Goal: Task Accomplishment & Management: Manage account settings

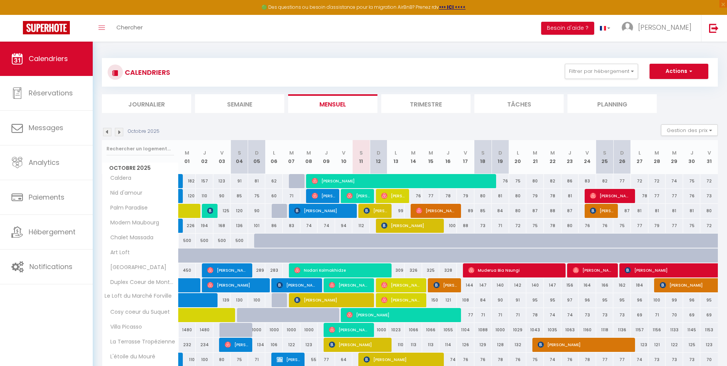
scroll to position [38, 0]
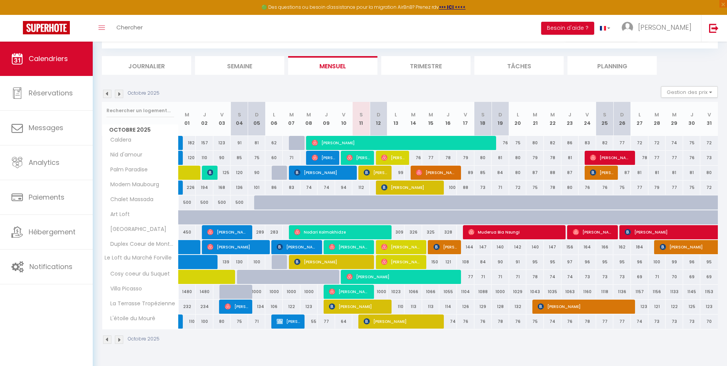
click at [120, 93] on img at bounding box center [119, 94] width 8 height 8
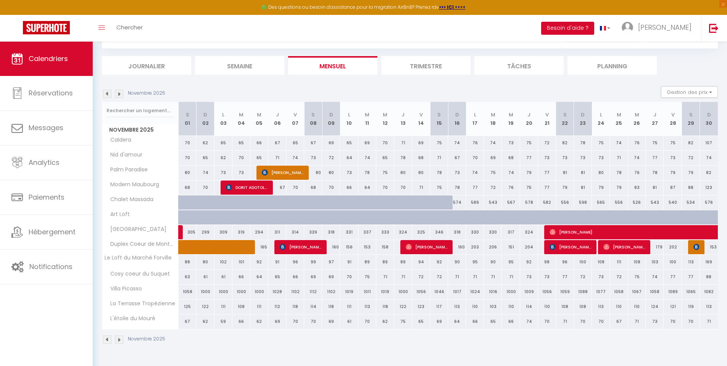
click at [106, 92] on img at bounding box center [107, 94] width 8 height 8
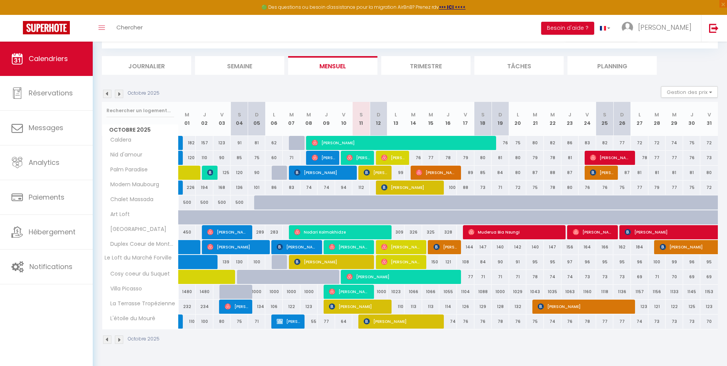
click at [118, 93] on img at bounding box center [119, 94] width 8 height 8
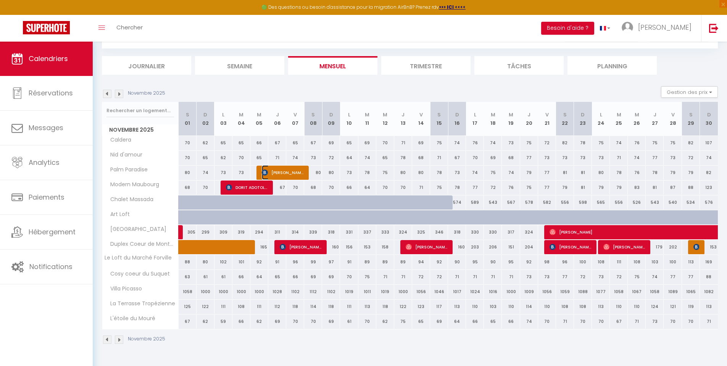
click at [268, 173] on span "[PERSON_NAME]" at bounding box center [283, 172] width 42 height 15
select select "OK"
select select "KO"
select select "0"
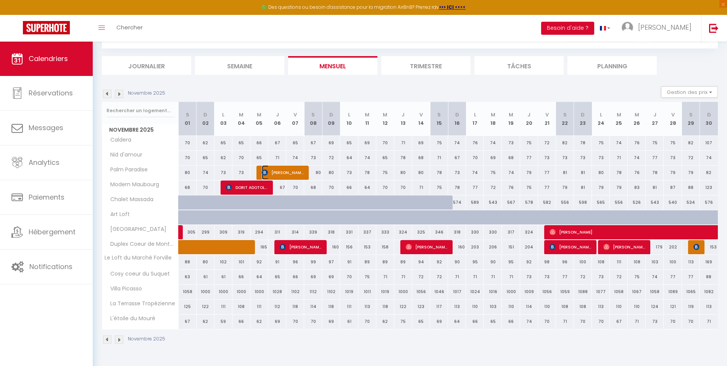
select select "1"
select select
select select "53290"
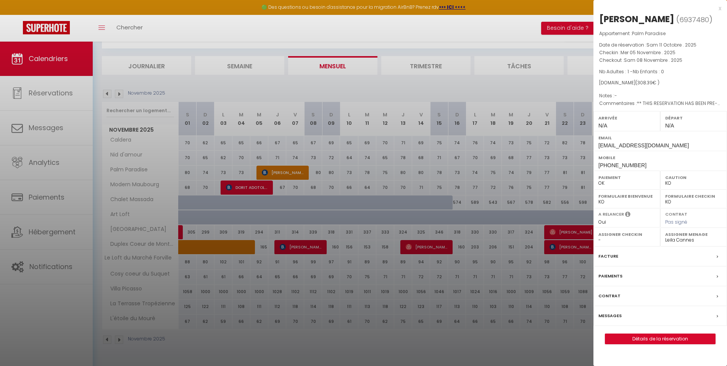
click at [107, 92] on div at bounding box center [363, 183] width 727 height 366
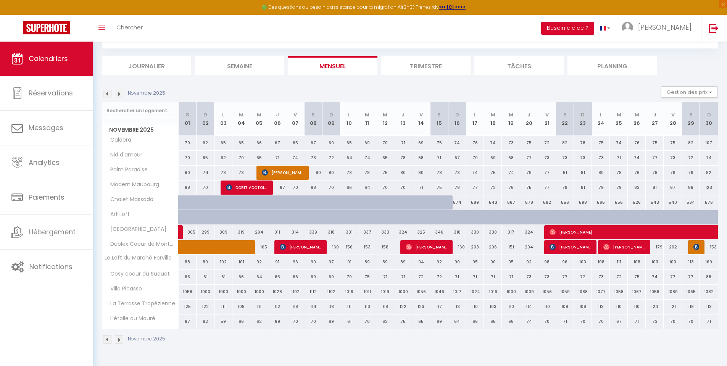
click at [107, 92] on img at bounding box center [107, 94] width 8 height 8
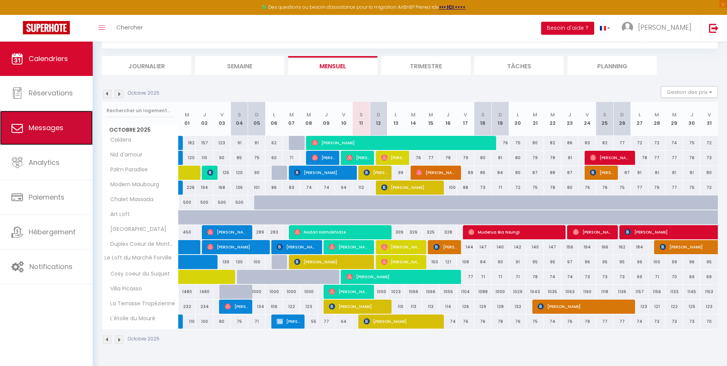
click at [33, 121] on link "Messages" at bounding box center [46, 128] width 93 height 34
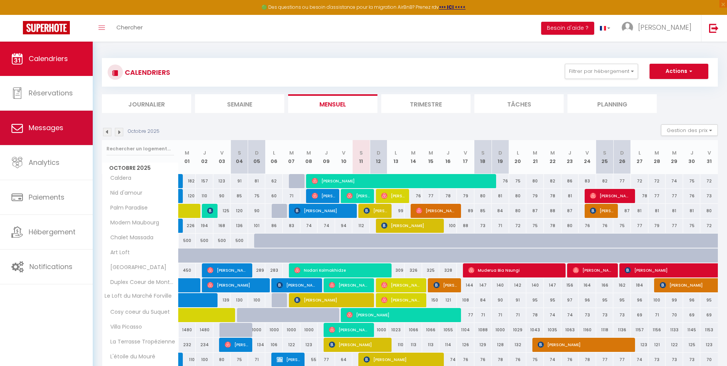
select select "message"
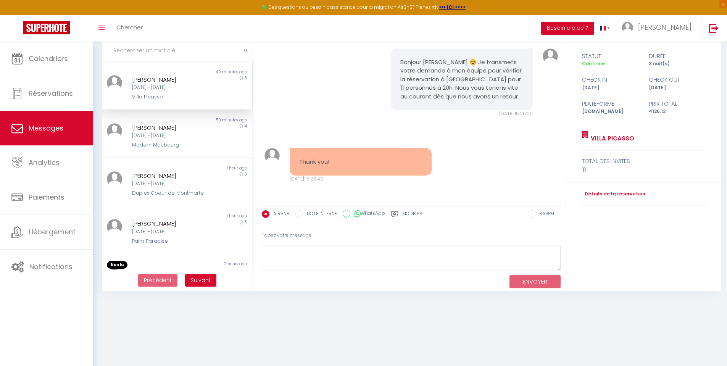
scroll to position [5606, 0]
click at [178, 93] on div "[PERSON_NAME] [DATE] - [DATE] Villa Picasso" at bounding box center [170, 88] width 87 height 26
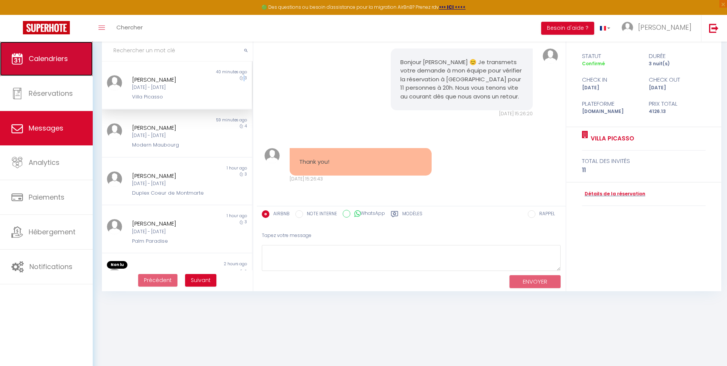
click at [37, 62] on span "Calendriers" at bounding box center [48, 59] width 39 height 10
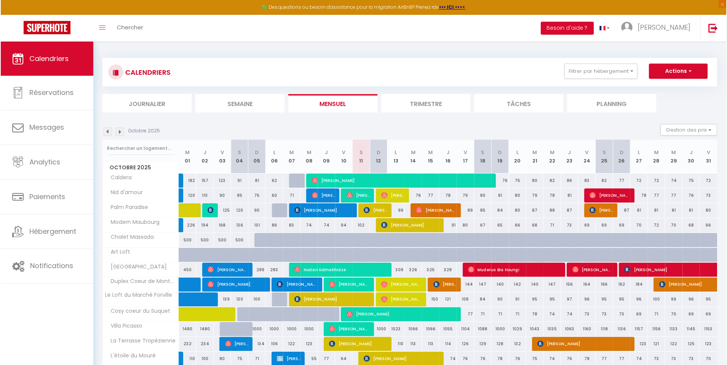
scroll to position [42, 0]
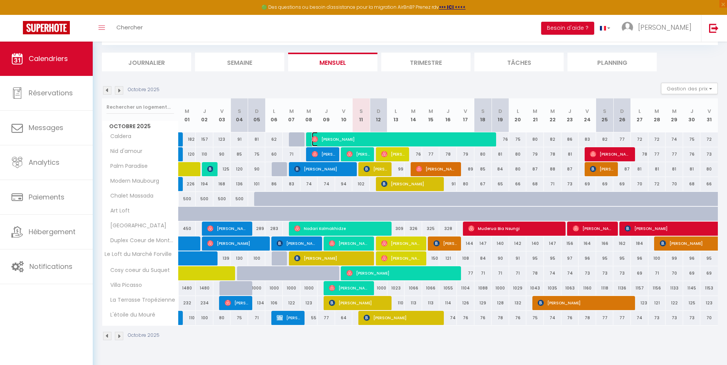
click at [325, 139] on span "[PERSON_NAME]" at bounding box center [402, 139] width 181 height 15
select select "OK"
select select "0"
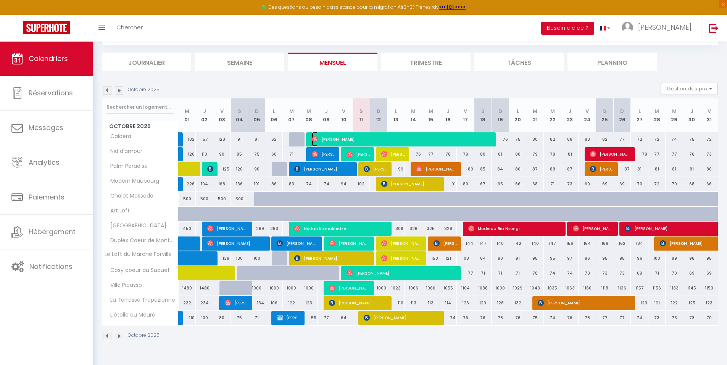
select select "1"
select select
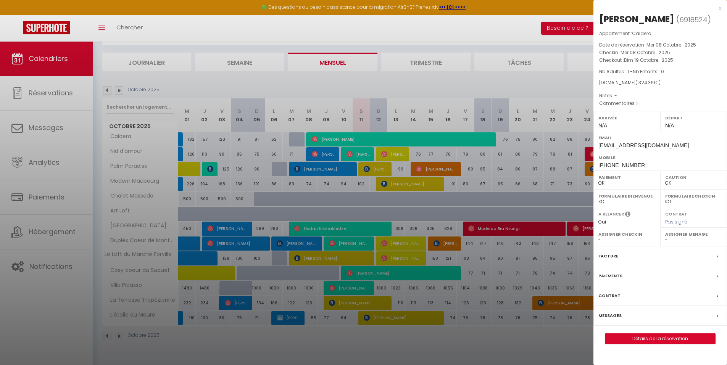
click at [29, 225] on div at bounding box center [363, 182] width 727 height 365
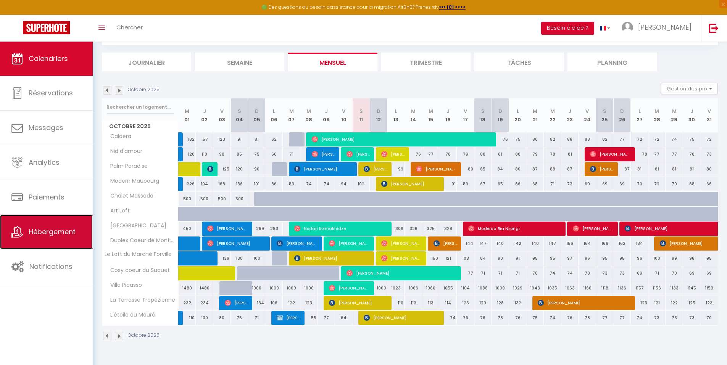
click at [34, 232] on span "Hébergement" at bounding box center [52, 232] width 47 height 10
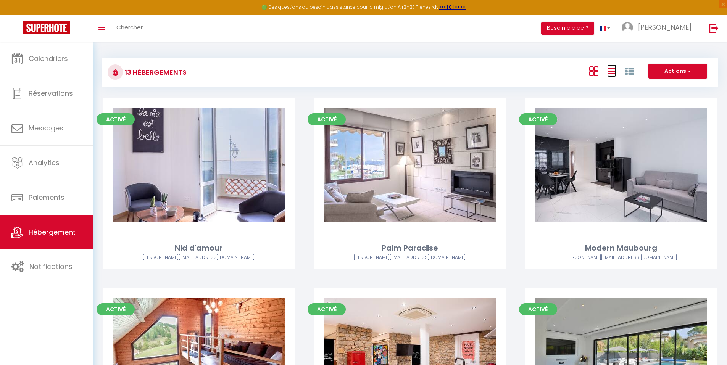
click at [614, 73] on icon at bounding box center [611, 71] width 9 height 10
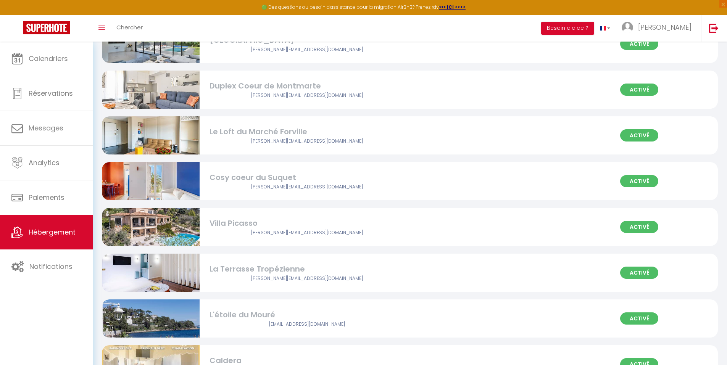
scroll to position [338, 0]
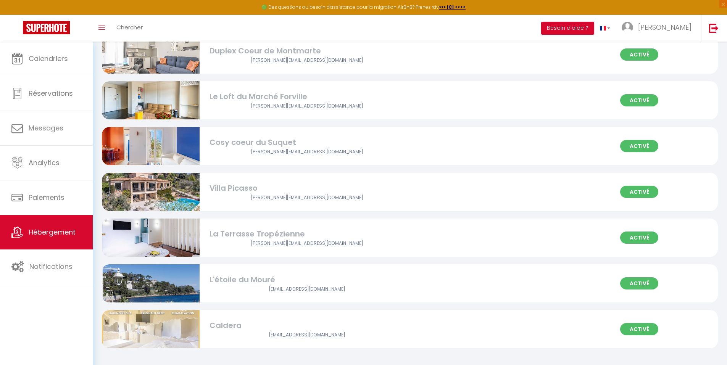
click at [226, 325] on div "Caldera" at bounding box center [307, 326] width 195 height 12
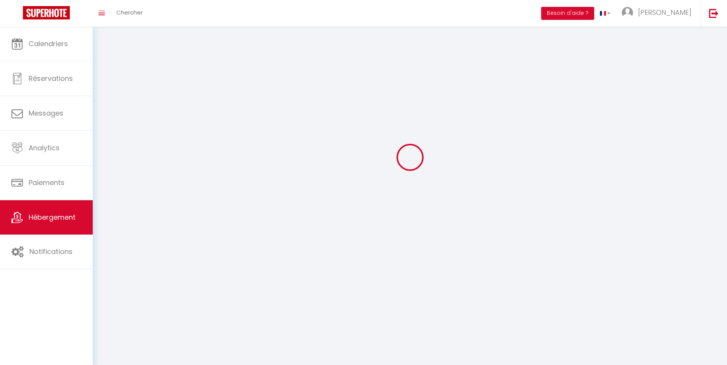
select select
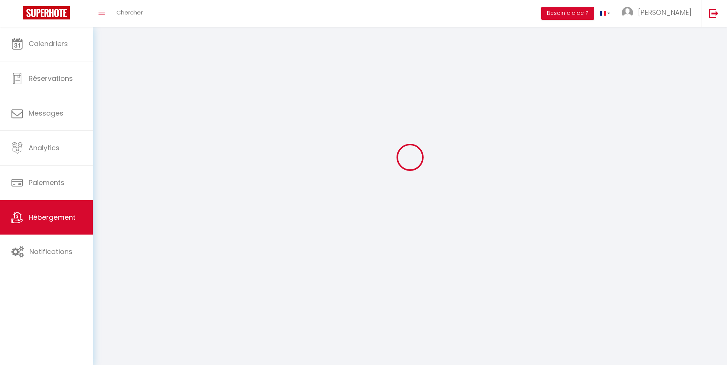
select select
checkbox input "false"
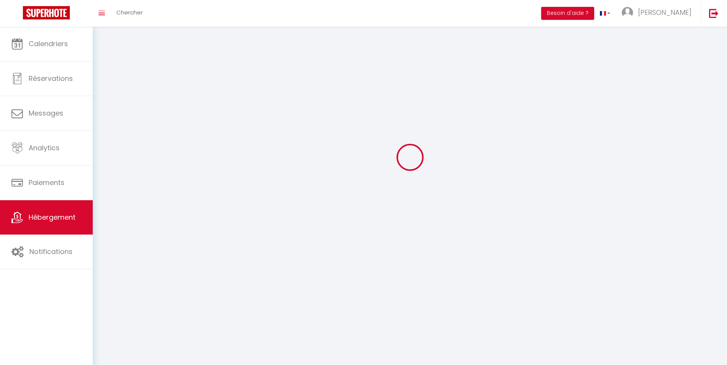
select select "28"
select select
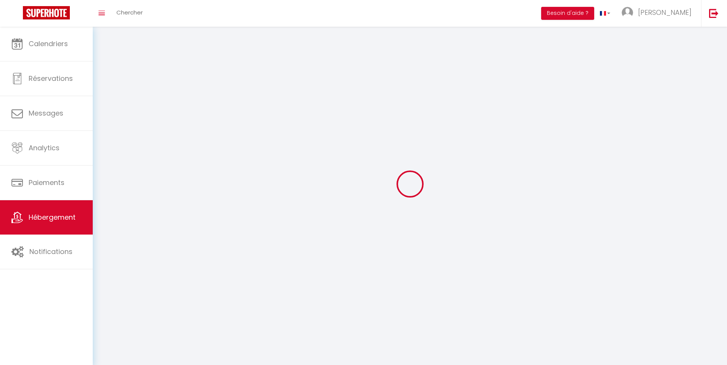
select select
checkbox input "false"
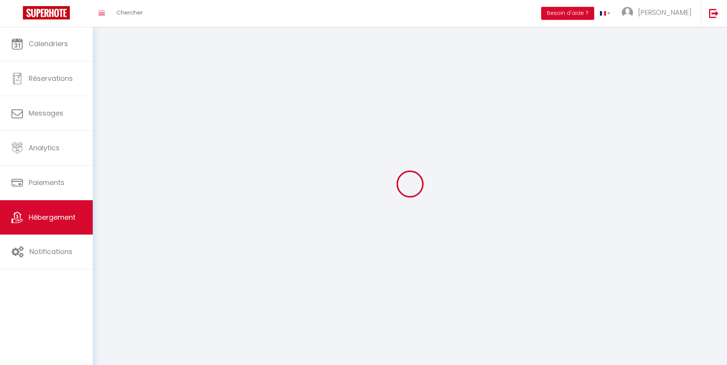
checkbox input "false"
select select
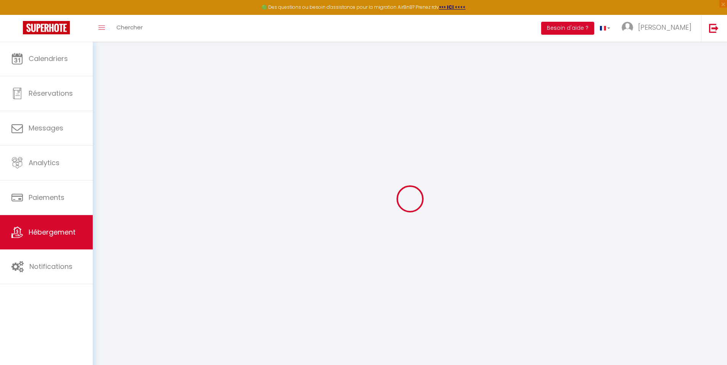
select select
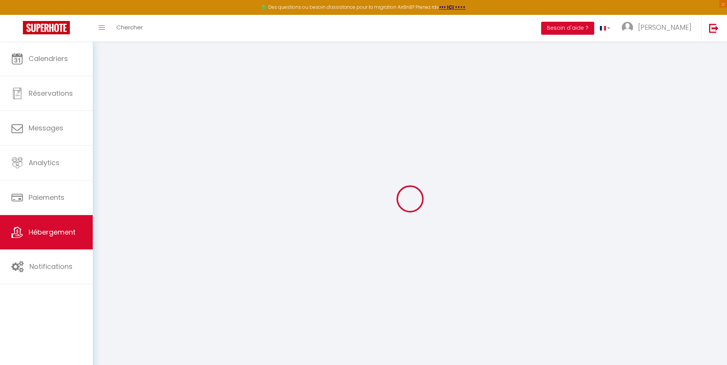
select select
checkbox input "false"
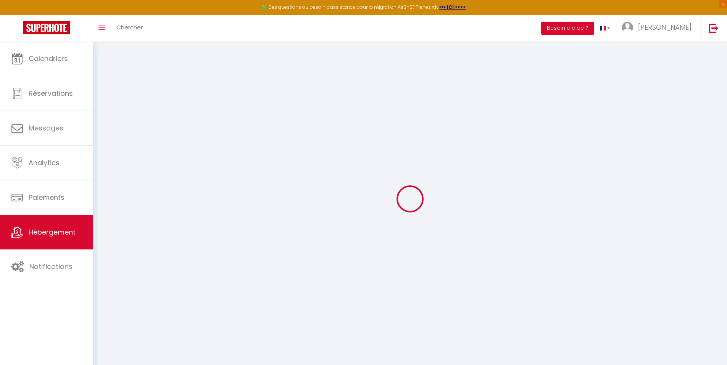
select select
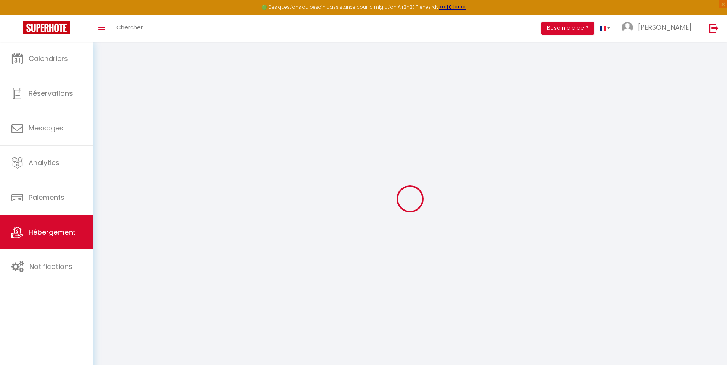
select select
checkbox input "false"
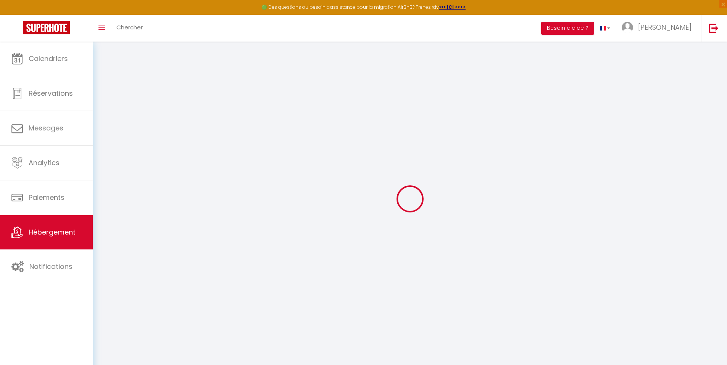
checkbox input "false"
select select
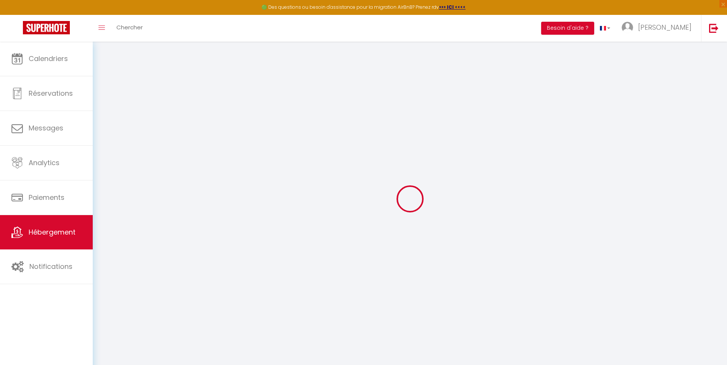
select select
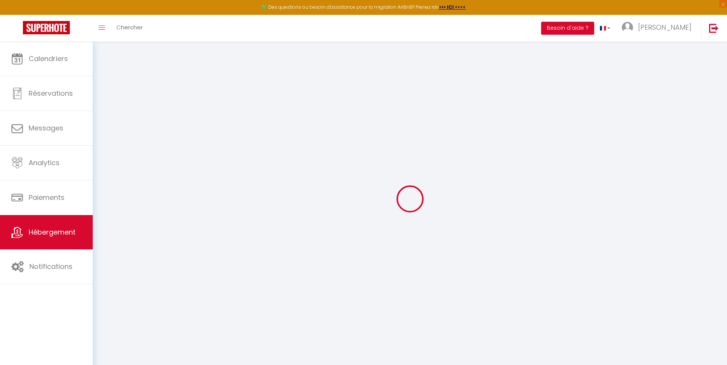
checkbox input "false"
select select
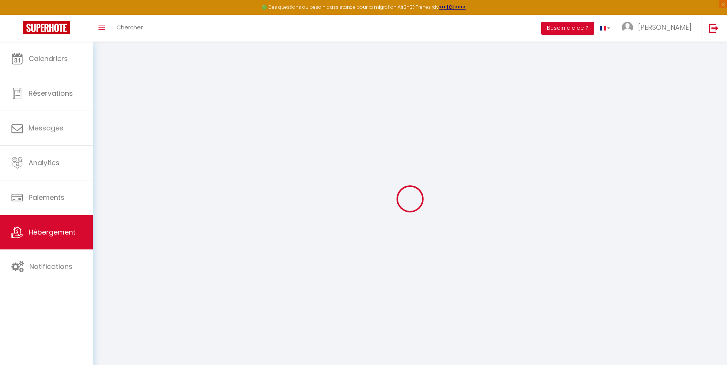
select select
type input "Caldera"
type input "[PERSON_NAME]"
type input "PALM SPRING"
select select "2"
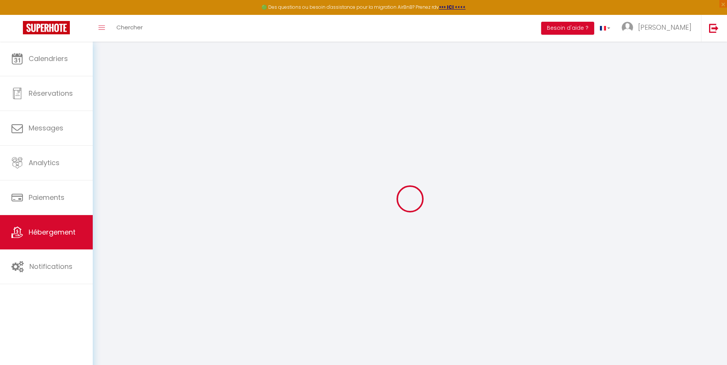
type input "120"
type input "90"
type input "6.70"
type input "5.36"
type input "500"
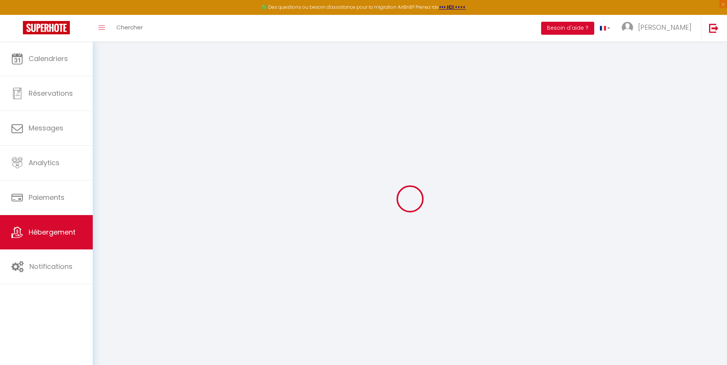
select select
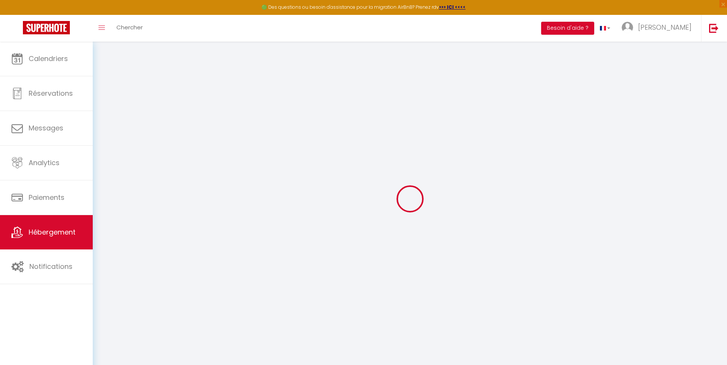
type input "[STREET_ADDRESS]"
type input "06400"
type input "Cannes"
type input "[EMAIL_ADDRESS][DOMAIN_NAME]"
select select "15774"
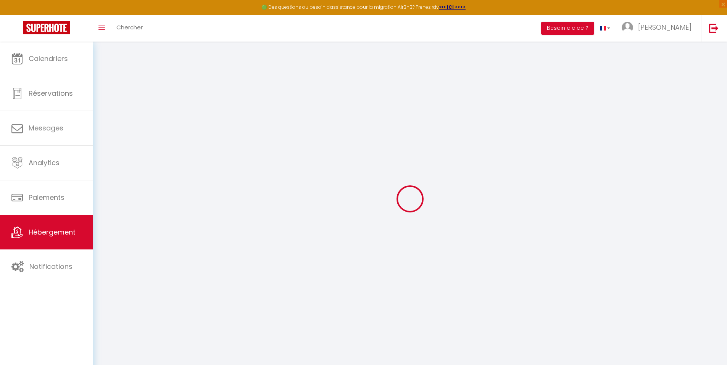
checkbox input "false"
radio input "true"
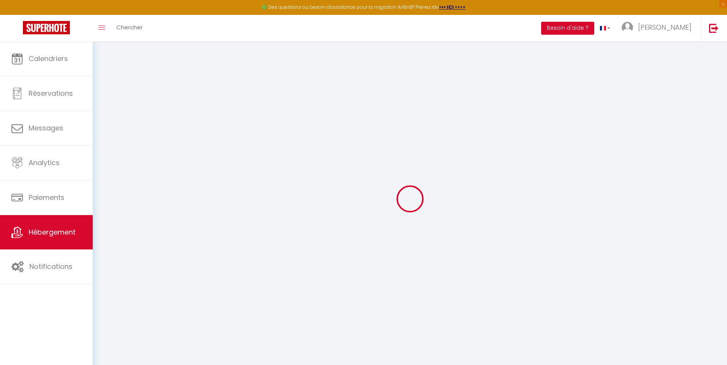
type input "0"
select select
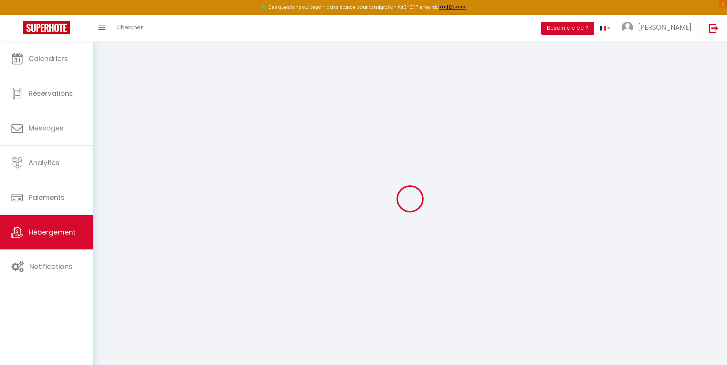
select select
checkbox input "false"
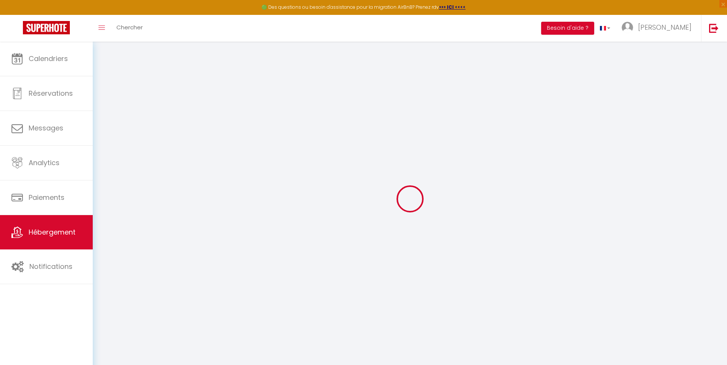
checkbox input "false"
select select
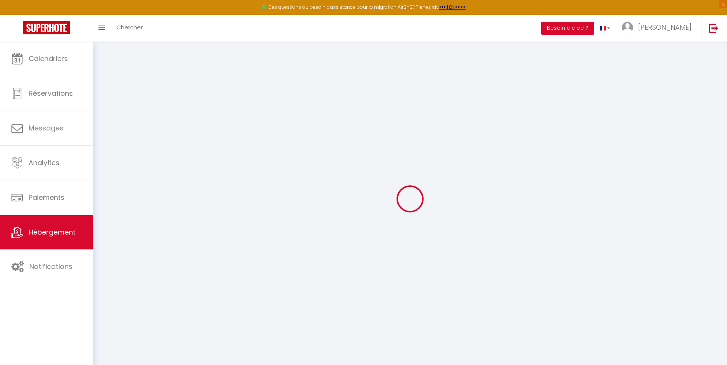
select select
checkbox input "false"
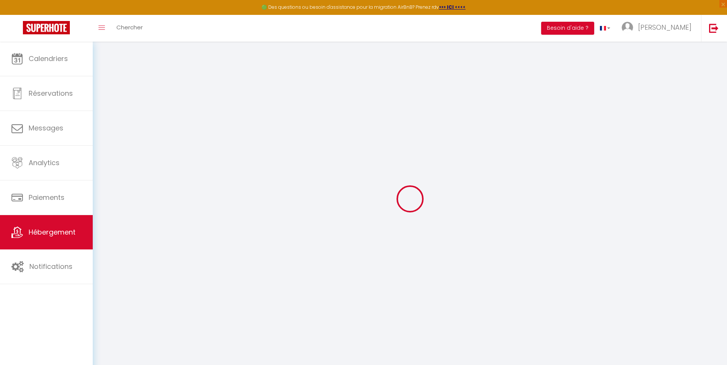
checkbox input "false"
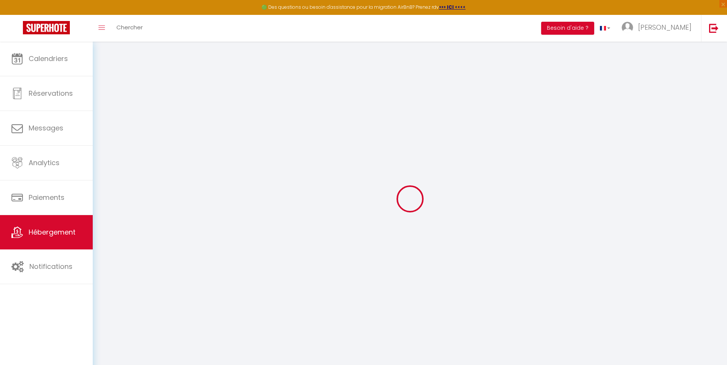
checkbox input "false"
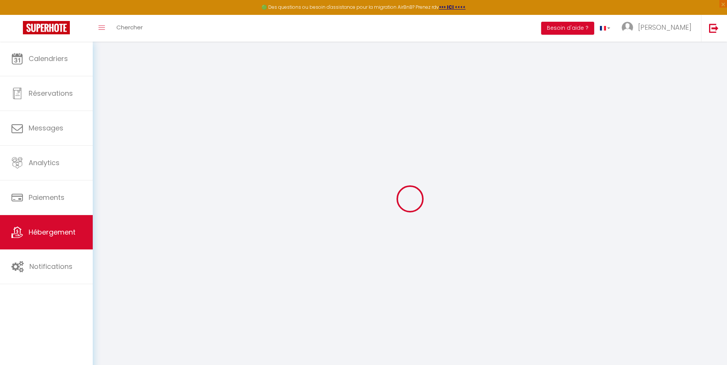
checkbox input "false"
select select "15:00"
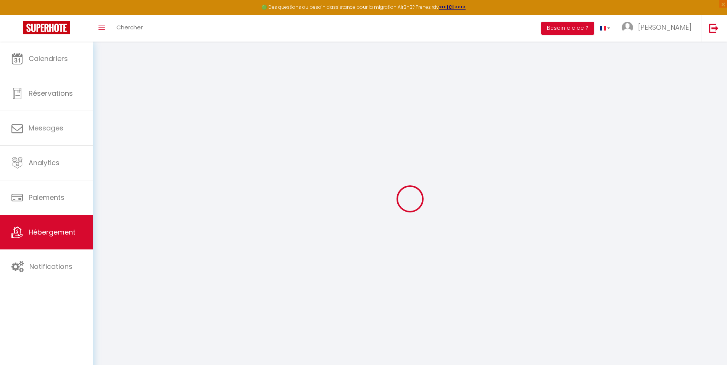
select select "23:45"
select select "11:00"
select select "30"
select select "120"
checkbox input "false"
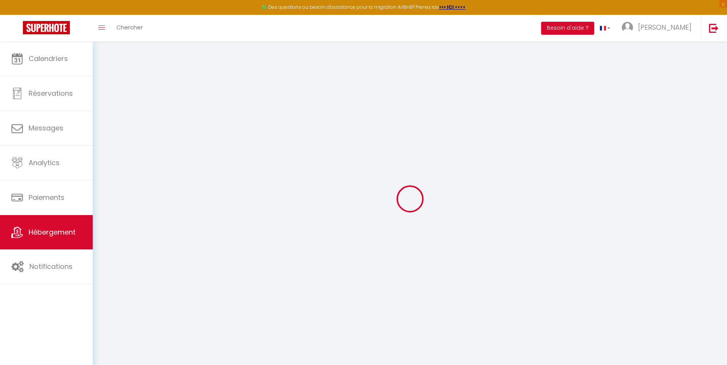
checkbox input "false"
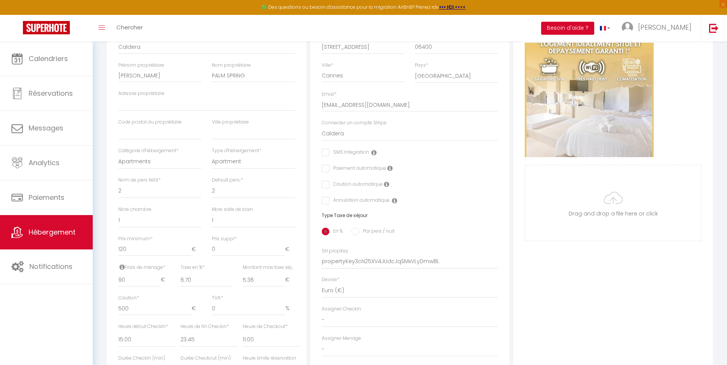
scroll to position [153, 0]
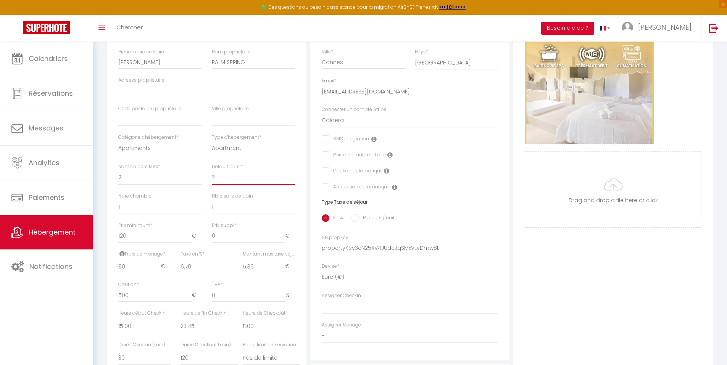
click at [225, 183] on select "1 2 3 4 5 6 7 8 9 10 11 12 13 14" at bounding box center [253, 178] width 83 height 15
select select "1"
click at [212, 176] on select "1 2 3 4 5 6 7 8 9 10 11 12 13 14" at bounding box center [253, 178] width 83 height 15
checkbox input "false"
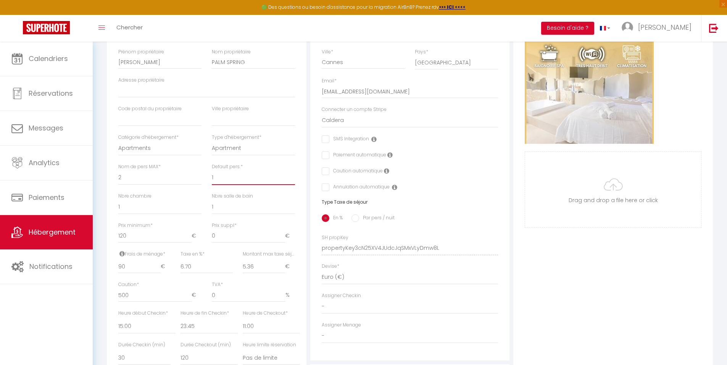
checkbox input "false"
click at [226, 243] on input "0" at bounding box center [248, 236] width 73 height 14
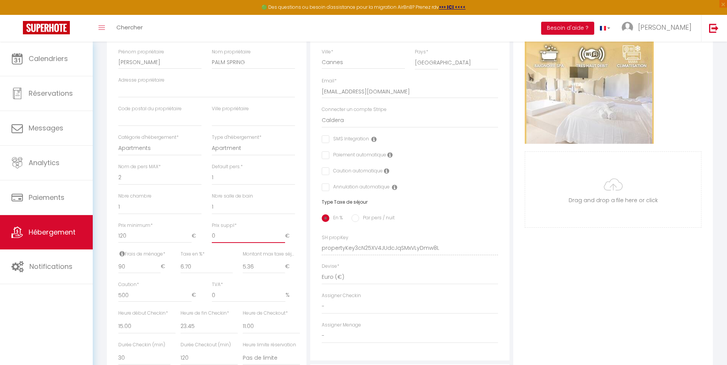
type input "5"
checkbox input "false"
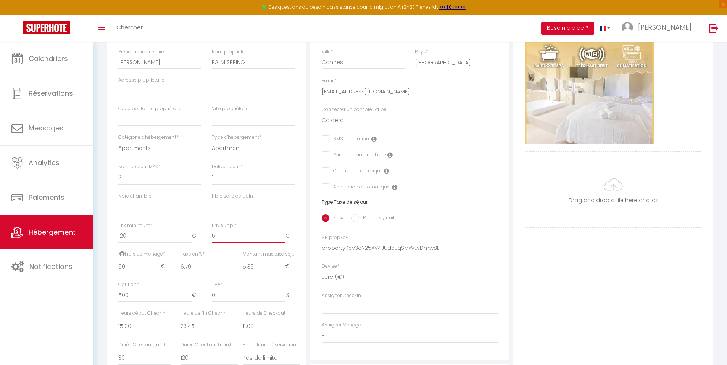
type input "5"
click at [99, 187] on div "Retourner vers [GEOGRAPHIC_DATA] Actions Enregistrer Dupliquer Supprimer Import…" at bounding box center [410, 204] width 635 height 631
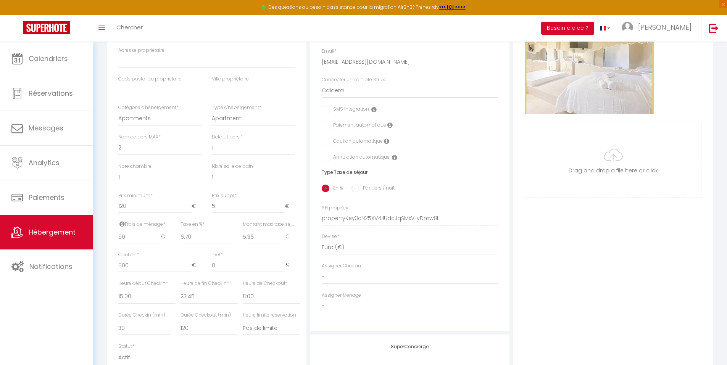
scroll to position [267, 0]
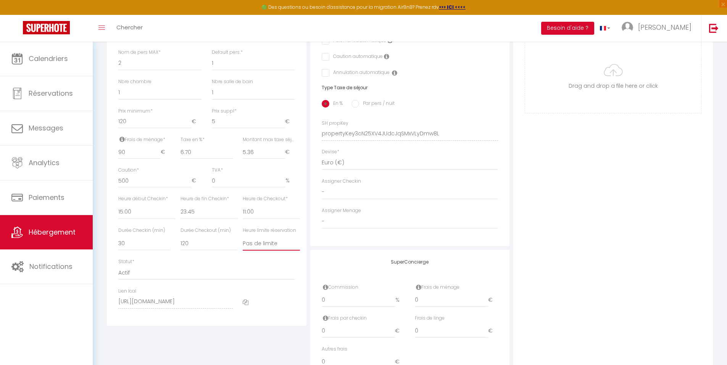
click at [257, 251] on select "Pas de limite 01:00 02:00 03:00 04:00 05:00 06:00 07:00 08:00 09:00 10:00 11:00…" at bounding box center [271, 243] width 57 height 15
click at [104, 237] on div "Retourner vers [GEOGRAPHIC_DATA] Actions Enregistrer Dupliquer Supprimer Import…" at bounding box center [410, 85] width 616 height 602
click at [269, 249] on select "Pas de limite 01:00 02:00 03:00 04:00 05:00 06:00 07:00 08:00 09:00 10:00 11:00…" at bounding box center [271, 243] width 57 height 15
select select "22:00"
click at [243, 242] on select "Pas de limite 01:00 02:00 03:00 04:00 05:00 06:00 07:00 08:00 09:00 10:00 11:00…" at bounding box center [271, 243] width 57 height 15
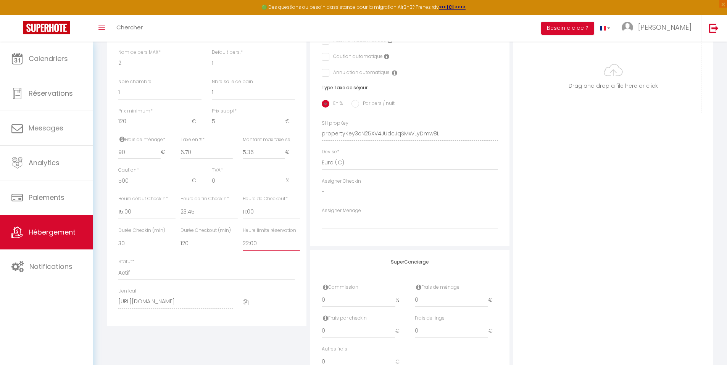
checkbox input "false"
click at [286, 280] on select "Actif Pas actif" at bounding box center [206, 273] width 177 height 15
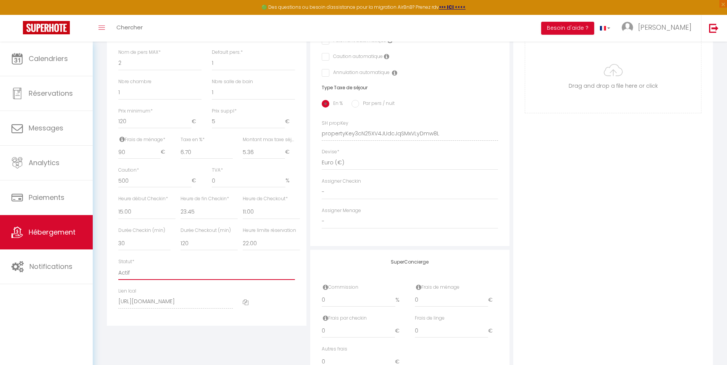
click at [283, 272] on select "Actif Pas actif" at bounding box center [206, 273] width 177 height 15
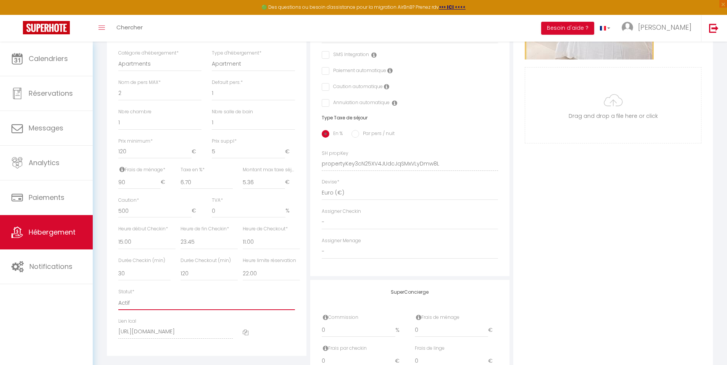
scroll to position [191, 0]
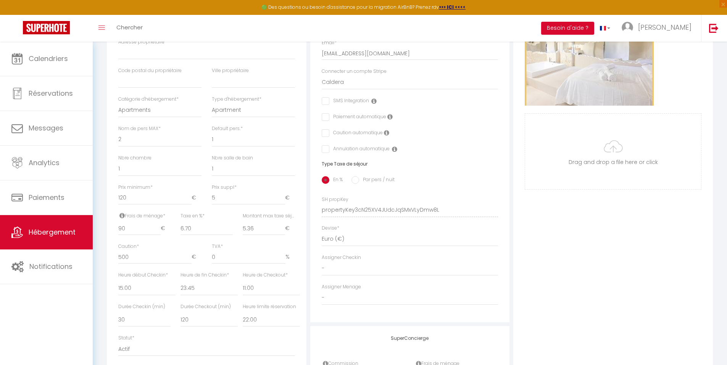
click at [311, 247] on div "Adresse Adresse * [STREET_ADDRESS] [GEOGRAPHIC_DATA] [GEOGRAPHIC_DATA] [GEOGRAP…" at bounding box center [410, 134] width 200 height 375
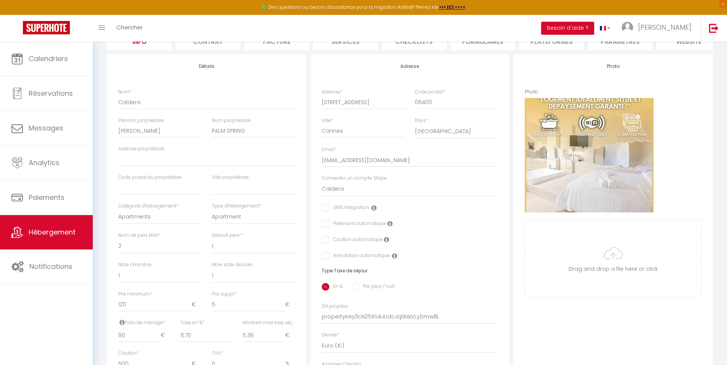
scroll to position [38, 0]
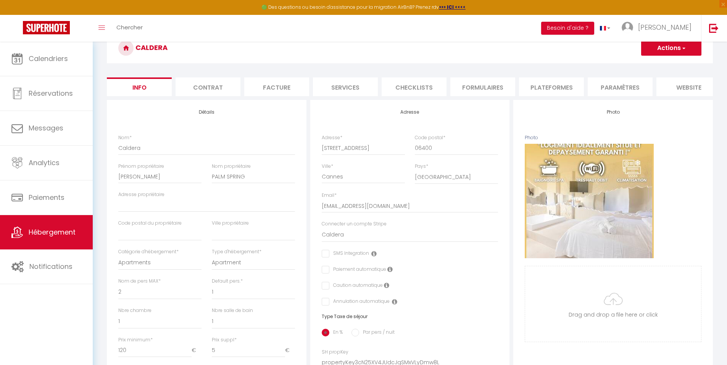
click at [684, 47] on span "button" at bounding box center [683, 48] width 5 height 8
click at [639, 64] on input "Enregistrer" at bounding box center [641, 65] width 28 height 8
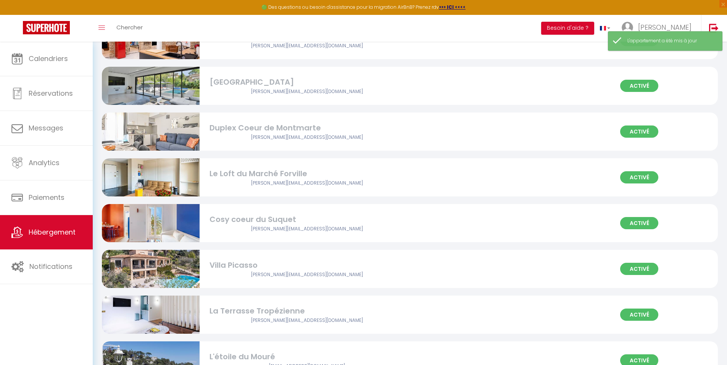
scroll to position [338, 0]
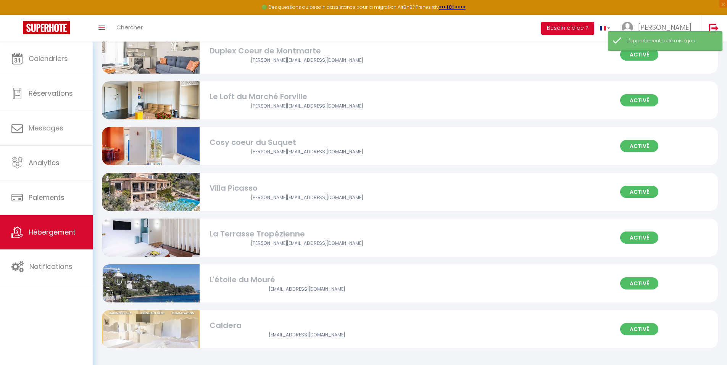
click at [245, 323] on div "Caldera" at bounding box center [307, 326] width 195 height 12
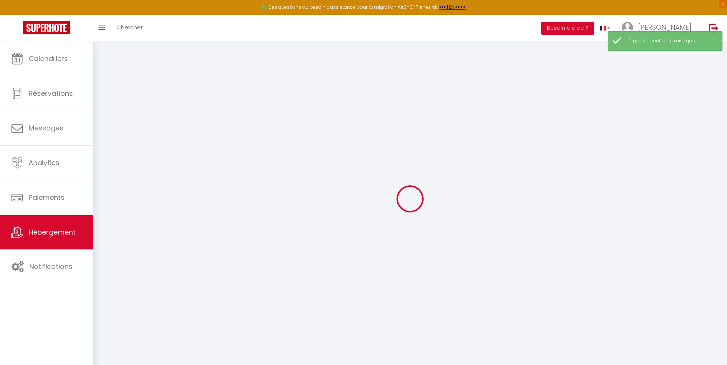
select select "+ 20 %"
select select "+ 26 %"
select select "+ 10 %"
select select "+ 20 %"
select select "9621-1479926434225220773"
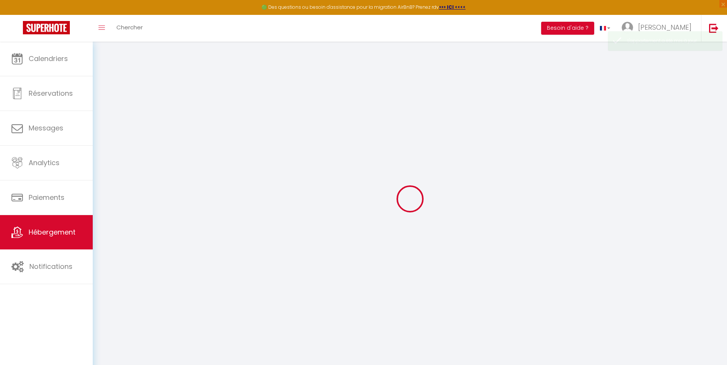
checkbox input "false"
select select "EUR"
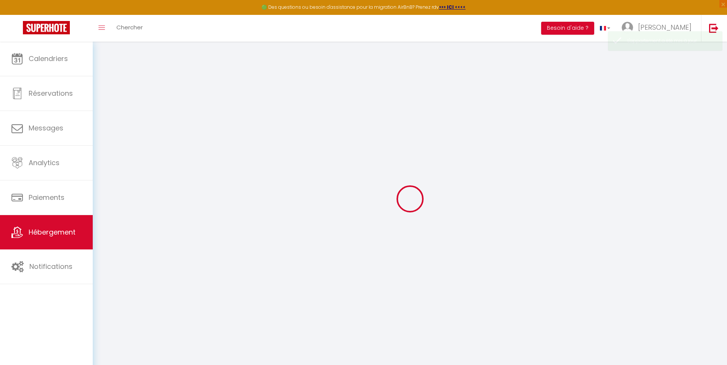
select select "21988"
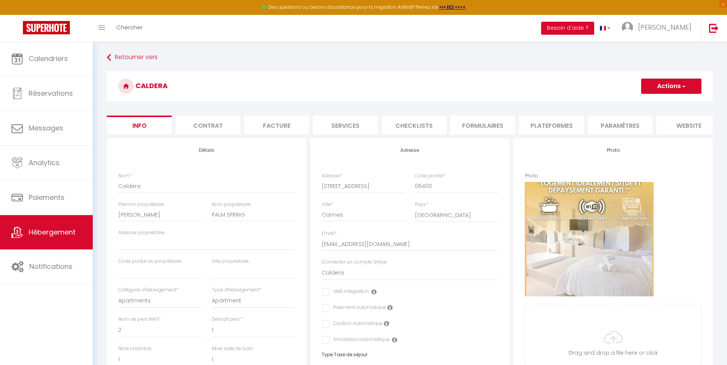
click at [564, 122] on li "Plateformes" at bounding box center [551, 125] width 65 height 19
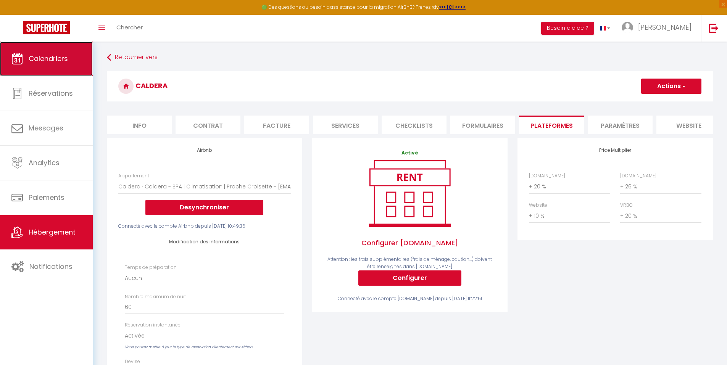
click at [66, 58] on span "Calendriers" at bounding box center [48, 59] width 39 height 10
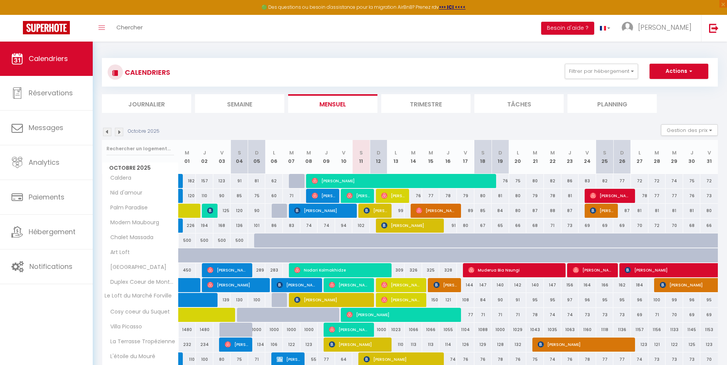
click at [368, 134] on div "Octobre 2025 Gestion des prix Nb Nuits minimum Règles Disponibilité" at bounding box center [410, 132] width 616 height 16
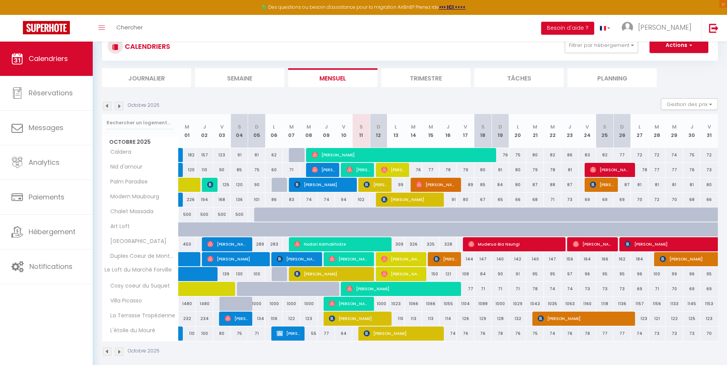
scroll to position [38, 0]
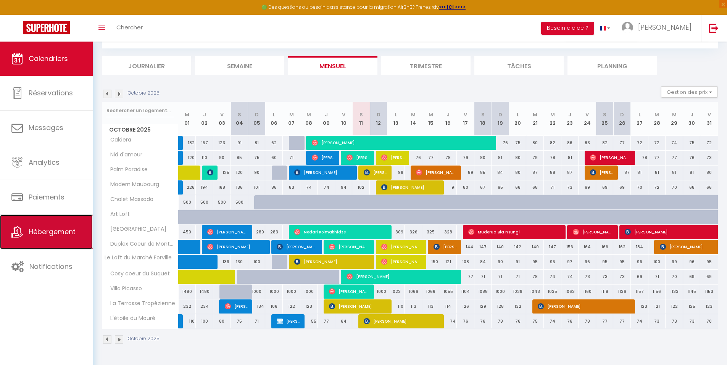
click at [41, 223] on link "Hébergement" at bounding box center [46, 232] width 93 height 34
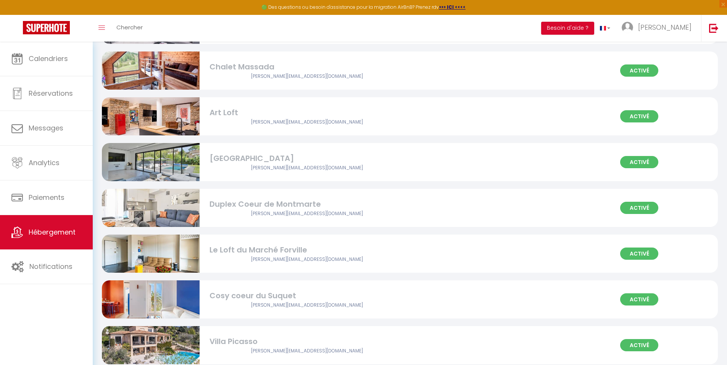
scroll to position [267, 0]
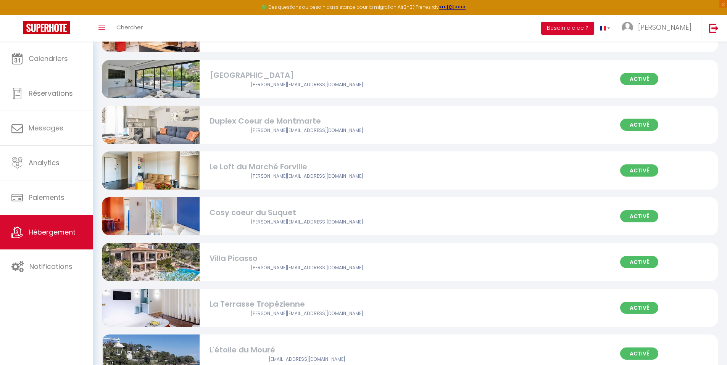
click at [242, 224] on div "[PERSON_NAME][EMAIL_ADDRESS][DOMAIN_NAME]" at bounding box center [307, 222] width 195 height 7
select select "3"
select select "2"
select select "1"
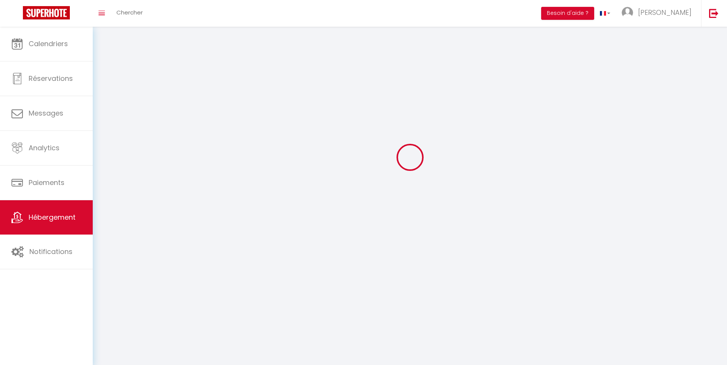
select select
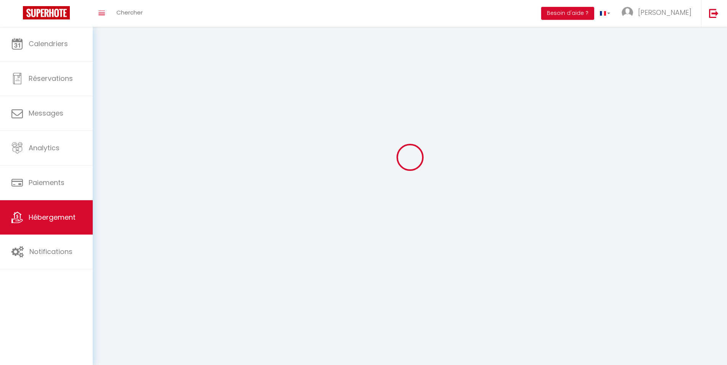
select select "1"
select select
checkbox input "false"
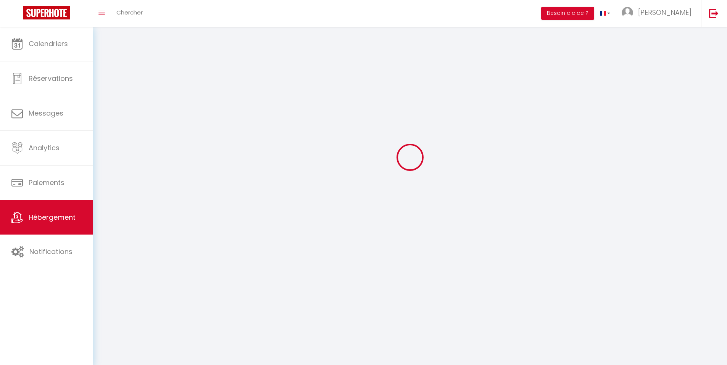
checkbox input "false"
select select "28"
select select
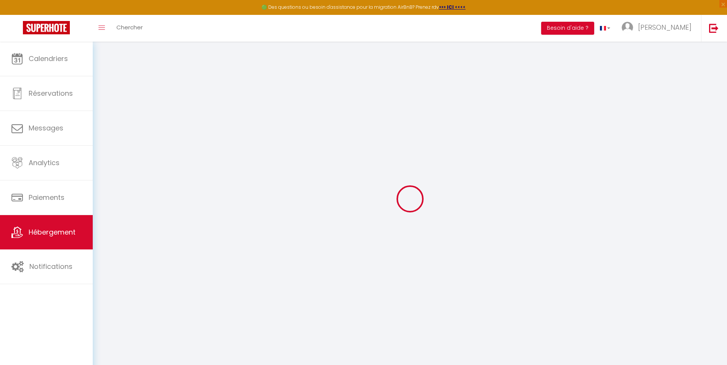
select select
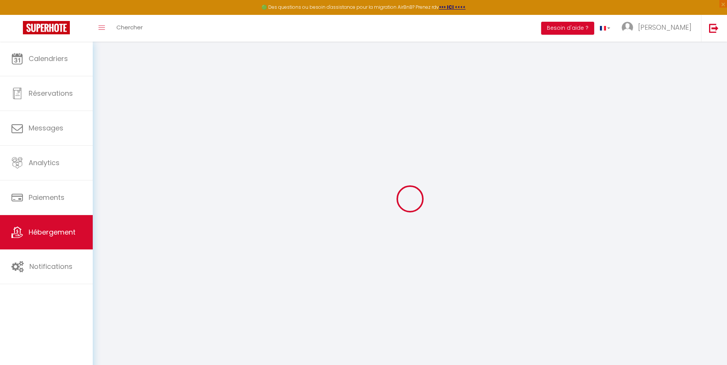
select select
checkbox input "false"
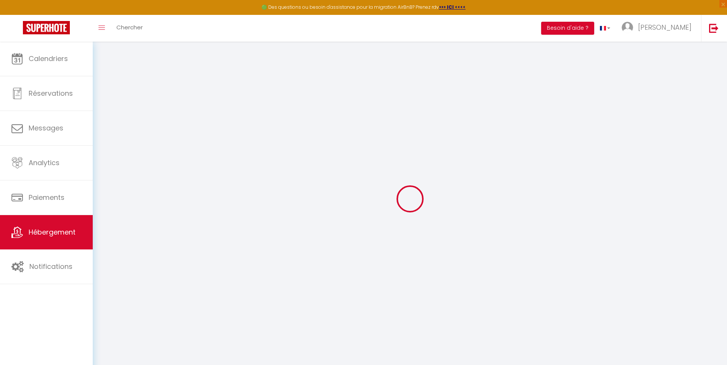
select select
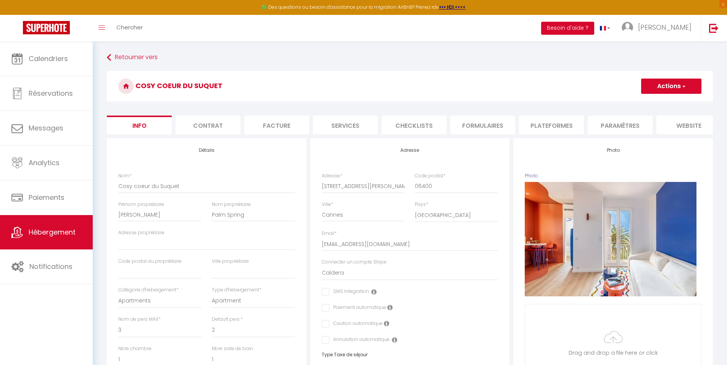
click at [101, 227] on div "Retourner vers Cosy coeur du Suquet Actions Enregistrer Dupliquer Supprimer Imp…" at bounding box center [410, 357] width 635 height 631
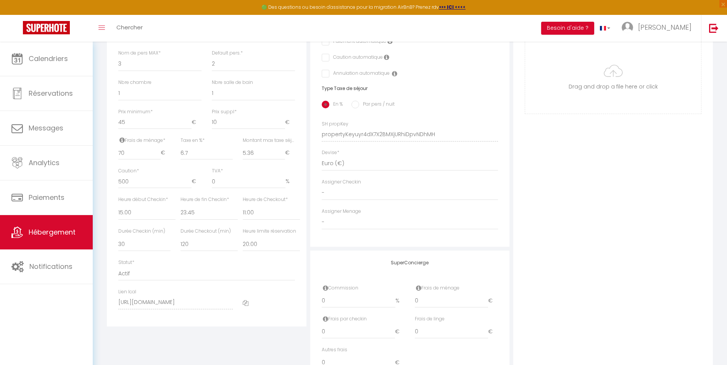
scroll to position [267, 0]
click at [257, 250] on select "Pas de limite 01:00 02:00 03:00 04:00 05:00 06:00 07:00 08:00 09:00 10:00 11:00…" at bounding box center [271, 243] width 57 height 15
click at [243, 242] on select "Pas de limite 01:00 02:00 03:00 04:00 05:00 06:00 07:00 08:00 09:00 10:00 11:00…" at bounding box center [271, 243] width 57 height 15
click at [108, 217] on div "Détails Nom * Cosy coeur du [PERSON_NAME] propriétaire [PERSON_NAME] propriétai…" at bounding box center [207, 98] width 200 height 455
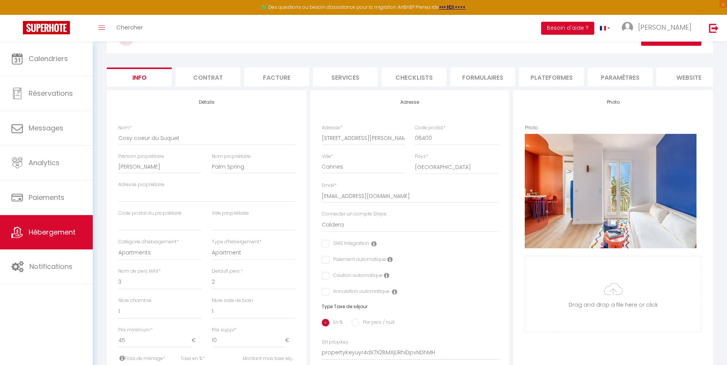
scroll to position [0, 0]
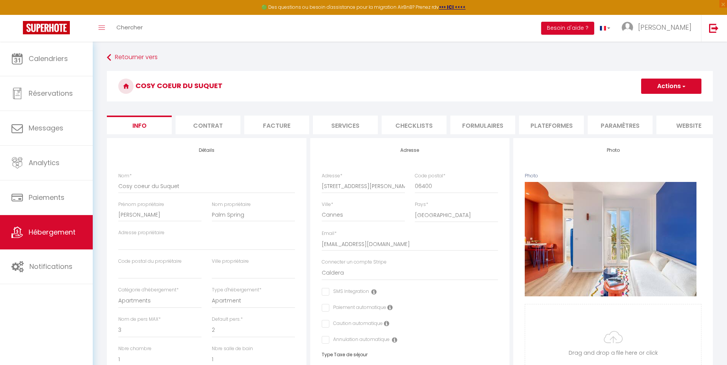
click at [673, 84] on button "Actions" at bounding box center [671, 86] width 60 height 15
click at [639, 103] on input "Enregistrer" at bounding box center [641, 103] width 28 height 8
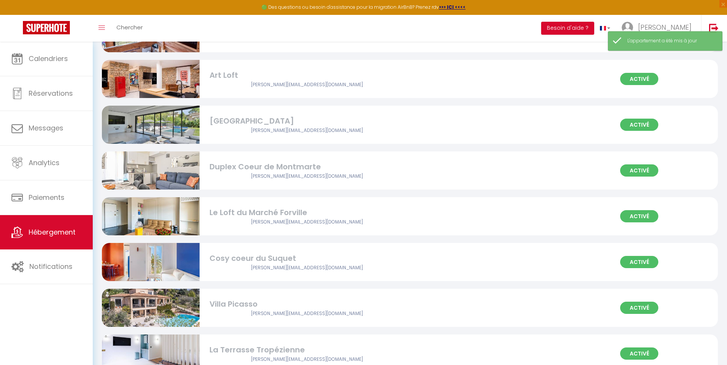
scroll to position [229, 0]
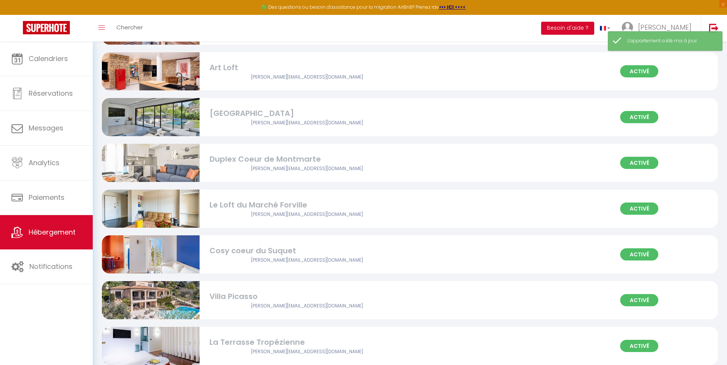
click at [236, 255] on div "Cosy coeur du Suquet" at bounding box center [307, 251] width 195 height 12
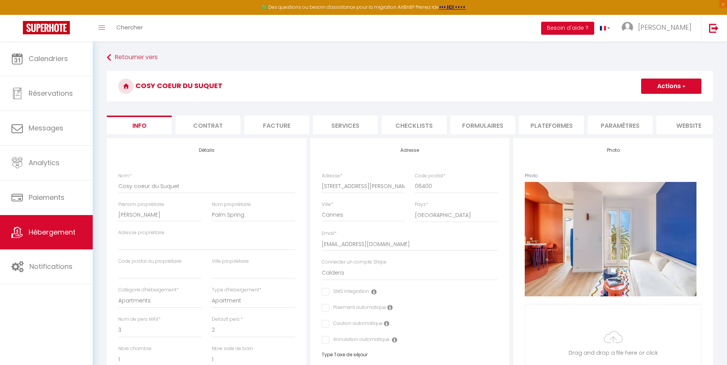
click at [554, 123] on li "Plateformes" at bounding box center [551, 125] width 65 height 19
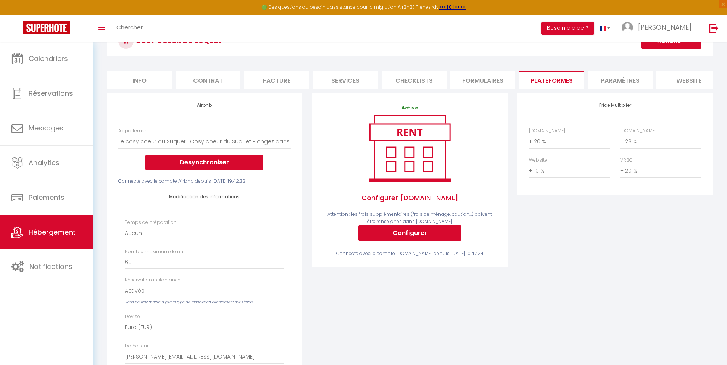
scroll to position [115, 0]
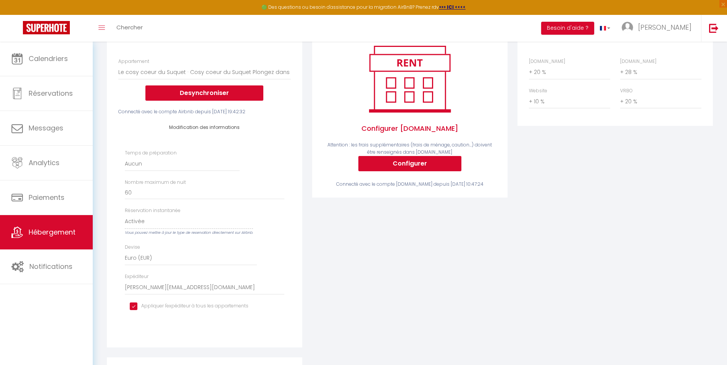
click at [315, 198] on div "Activé Configurer [DOMAIN_NAME] Attention : les frais supplémentaires (frais de…" at bounding box center [409, 111] width 195 height 174
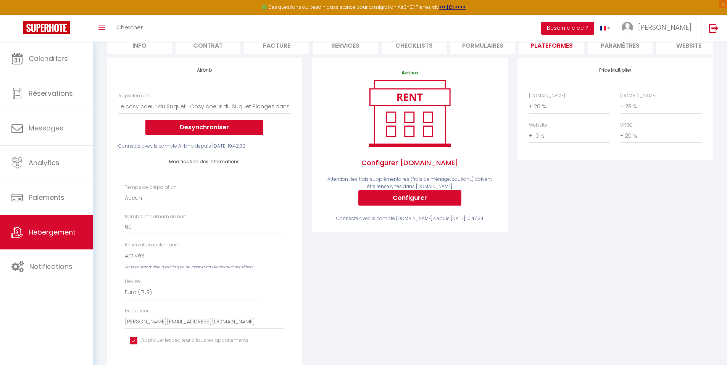
scroll to position [38, 0]
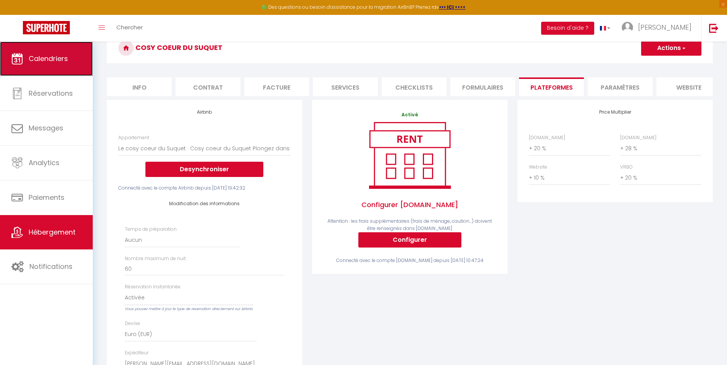
click at [53, 53] on link "Calendriers" at bounding box center [46, 59] width 93 height 34
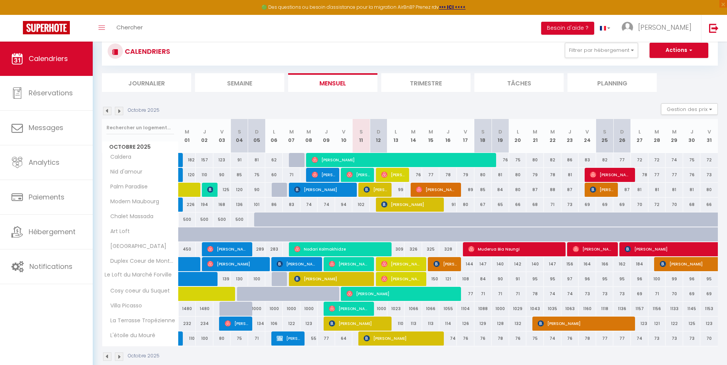
scroll to position [42, 0]
